Goal: Transaction & Acquisition: Purchase product/service

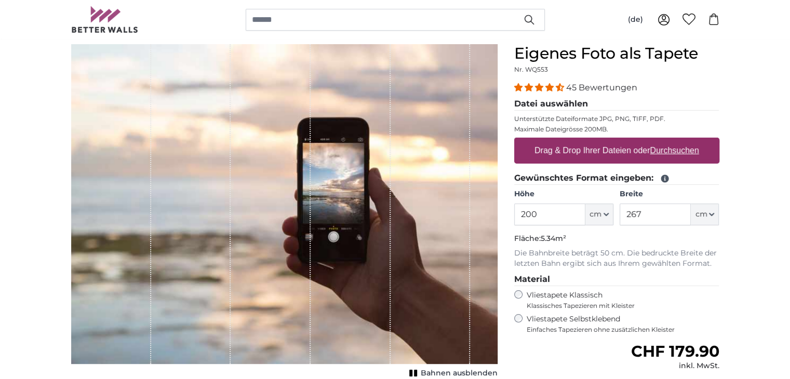
scroll to position [91, 0]
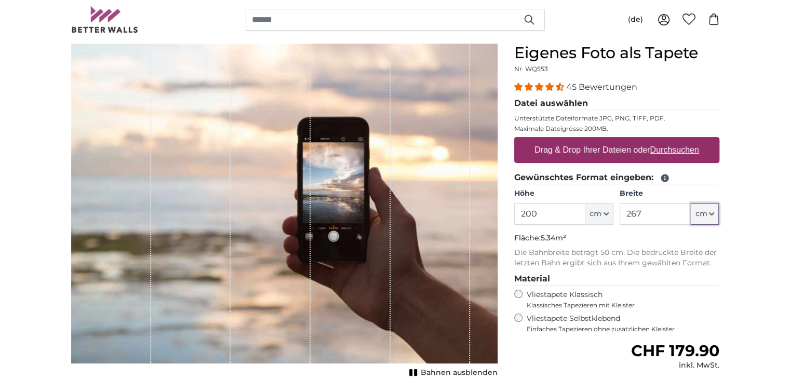
click at [711, 213] on icon "button" at bounding box center [712, 214] width 4 height 2
click at [644, 212] on input "267" at bounding box center [655, 214] width 71 height 22
type input "2"
type input "180"
click at [537, 210] on input "200" at bounding box center [549, 214] width 71 height 22
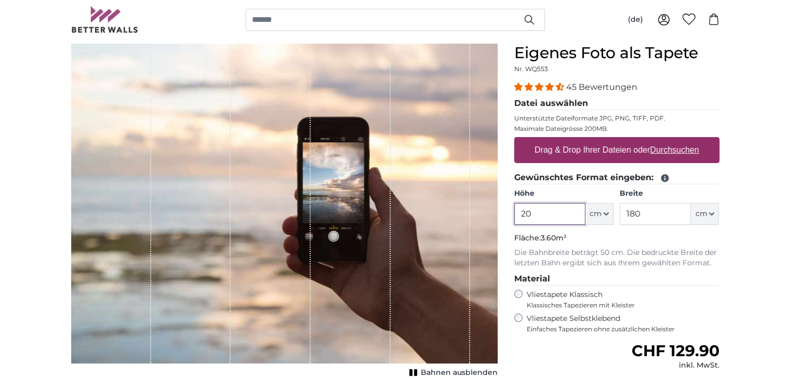
type input "2"
type input "100"
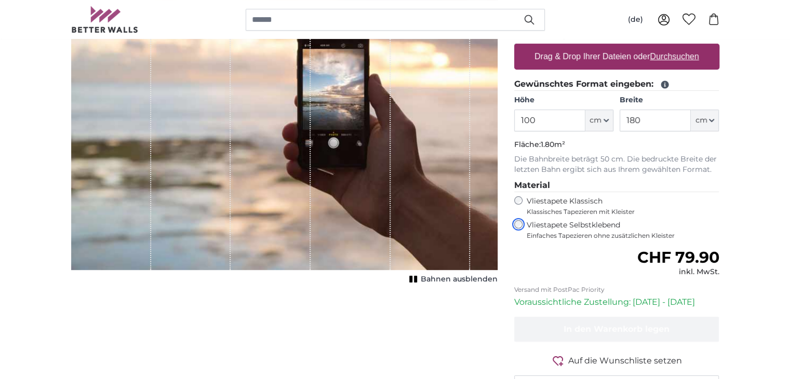
scroll to position [154, 0]
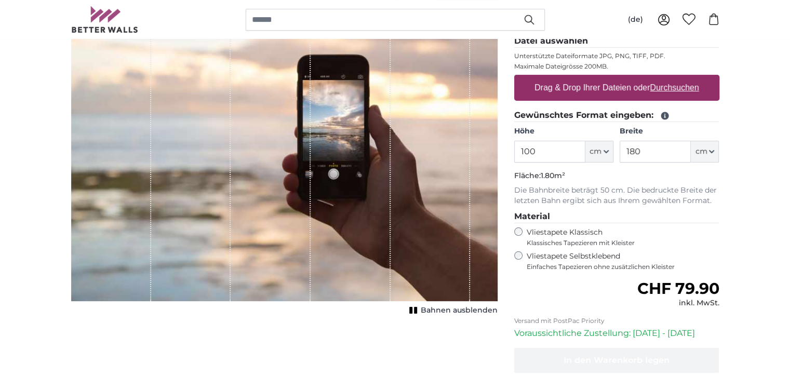
click at [476, 310] on span "Bahnen ausblenden" at bounding box center [459, 310] width 77 height 10
click at [476, 310] on span "Bahnen einblenden" at bounding box center [459, 310] width 76 height 10
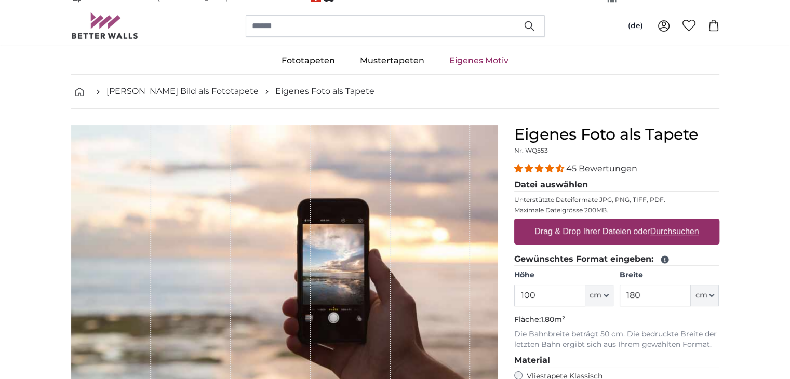
scroll to position [0, 0]
